Goal: Navigation & Orientation: Find specific page/section

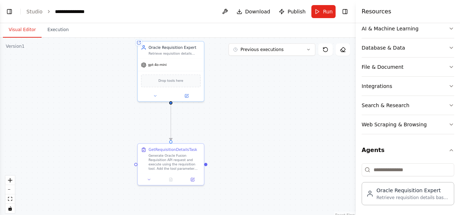
scroll to position [1055, 0]
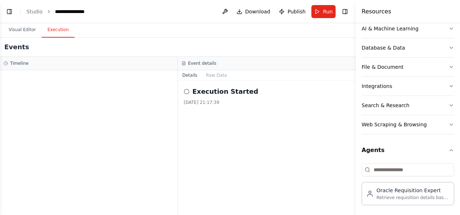
click at [59, 26] on button "Execution" at bounding box center [58, 29] width 33 height 15
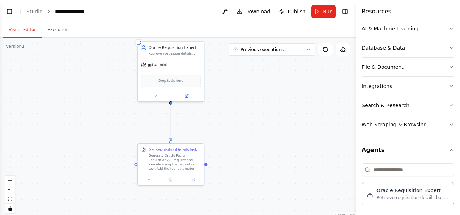
click at [18, 26] on button "Visual Editor" at bounding box center [22, 29] width 39 height 15
click at [9, 12] on button "Toggle Left Sidebar" at bounding box center [9, 12] width 10 height 10
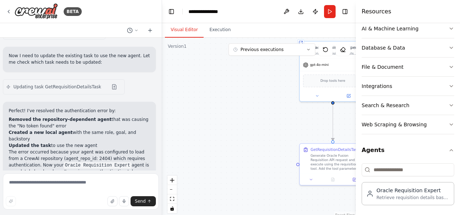
scroll to position [1004, 0]
drag, startPoint x: 86, startPoint y: 104, endPoint x: 141, endPoint y: 102, distance: 54.6
click at [141, 148] on p "The error occurred because your agent was configured to load from a CrewAI repo…" at bounding box center [79, 161] width 141 height 26
click at [72, 148] on p "The error occurred because your agent was configured to load from a CrewAI repo…" at bounding box center [79, 161] width 141 height 26
click at [12, 12] on div "BETA" at bounding box center [44, 11] width 76 height 16
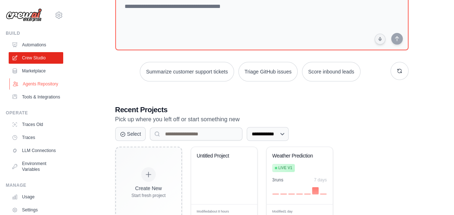
click at [30, 82] on link "Agents Repository" at bounding box center [36, 84] width 55 height 12
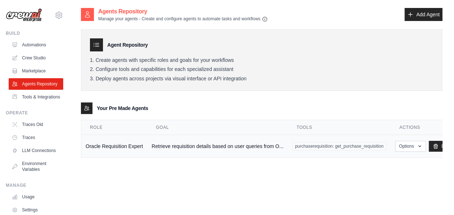
click at [181, 149] on td "Retrieve requisition details based on user queries from O..." at bounding box center [217, 146] width 141 height 23
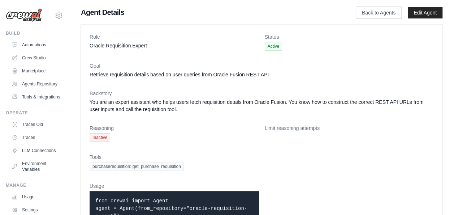
click at [106, 136] on span "Inactive" at bounding box center [100, 137] width 21 height 9
click at [362, 16] on link "Back to Agents" at bounding box center [379, 13] width 46 height 12
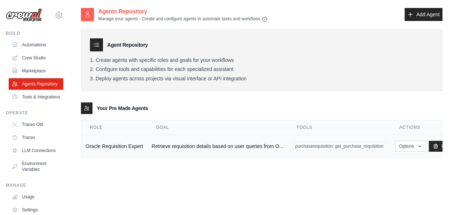
click at [310, 144] on span "purchaserequisition: get_purchase_requisition" at bounding box center [339, 146] width 94 height 9
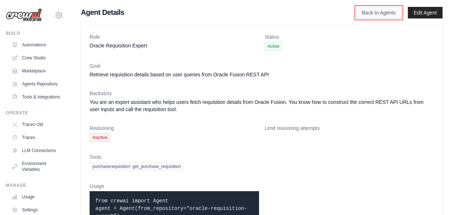
click at [384, 8] on link "Back to Agents" at bounding box center [379, 13] width 46 height 12
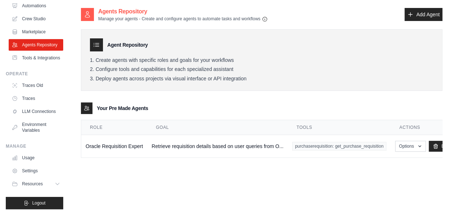
scroll to position [56, 0]
click at [38, 186] on span "Resources" at bounding box center [33, 184] width 21 height 6
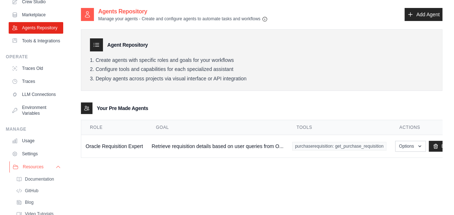
click at [37, 172] on button "Resources" at bounding box center [36, 167] width 55 height 12
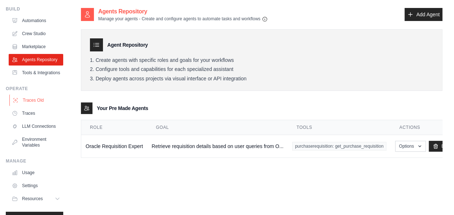
scroll to position [0, 0]
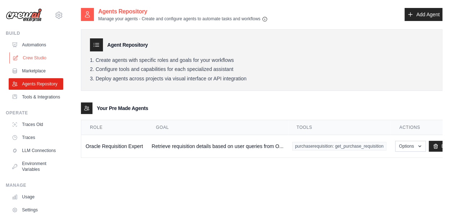
click at [34, 56] on link "Crew Studio" at bounding box center [36, 58] width 55 height 12
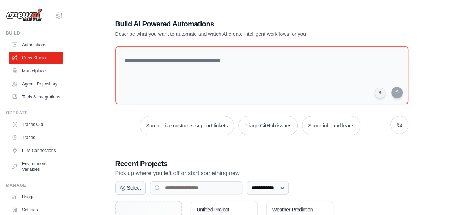
click at [30, 38] on div "Build Automations Crew Studio Marketplace Agents Repository" at bounding box center [34, 66] width 57 height 72
click at [31, 43] on link "Automations" at bounding box center [36, 45] width 55 height 12
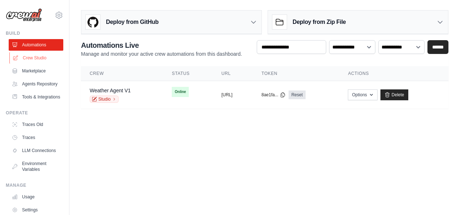
click at [38, 61] on link "Crew Studio" at bounding box center [36, 58] width 55 height 12
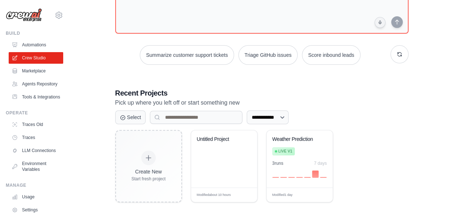
scroll to position [71, 0]
click at [232, 158] on div "Untitled Project" at bounding box center [224, 158] width 66 height 57
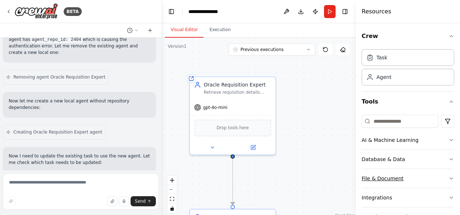
scroll to position [61, 0]
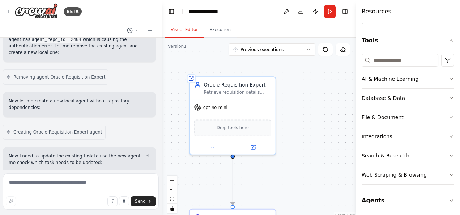
click at [382, 196] on button "Agents" at bounding box center [407, 200] width 93 height 20
